Goal: Information Seeking & Learning: Understand process/instructions

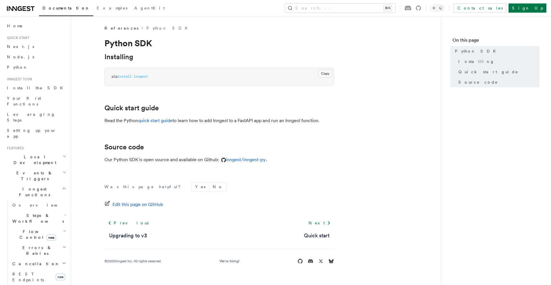
click at [314, 229] on div "Next Quick start" at bounding box center [317, 229] width 35 height 22
click at [321, 223] on link "Next" at bounding box center [319, 223] width 29 height 10
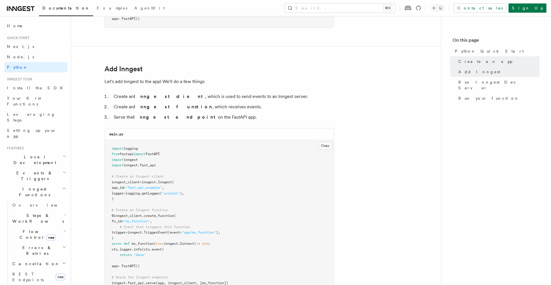
scroll to position [300, 0]
click at [107, 68] on link "Add Inngest" at bounding box center [124, 69] width 38 height 8
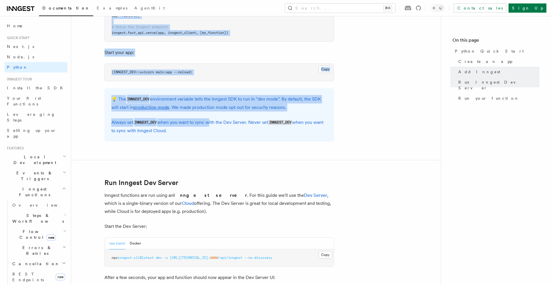
scroll to position [548, 0]
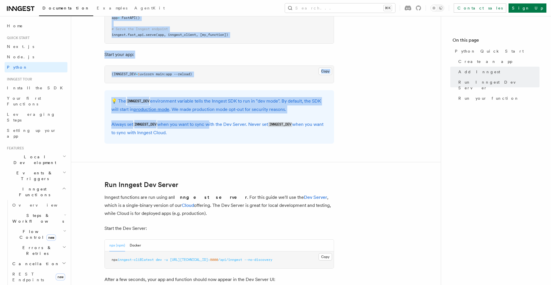
drag, startPoint x: 104, startPoint y: 29, endPoint x: 217, endPoint y: 139, distance: 158.0
click at [217, 139] on article "Quick start Python Quick Start This guide will teach you how to add Inngest to …" at bounding box center [256, 190] width 352 height 1427
